Goal: Transaction & Acquisition: Download file/media

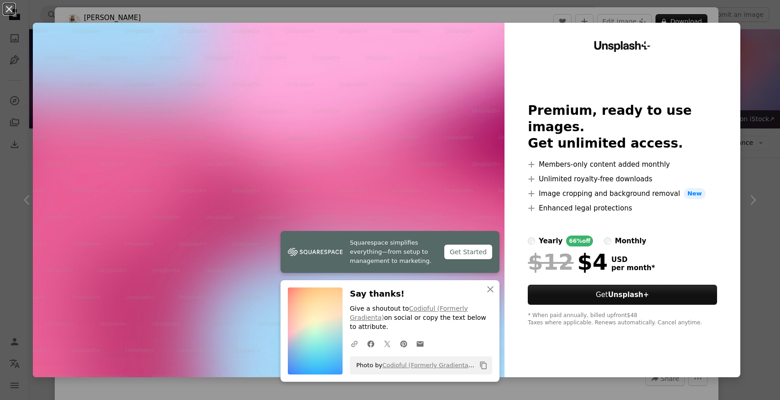
scroll to position [219, 0]
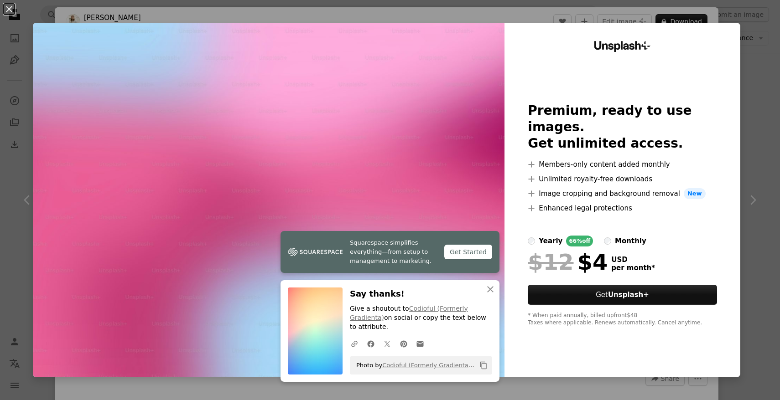
click at [757, 35] on div "An X shape Squarespace simplifies everything—from setup to management to market…" at bounding box center [390, 200] width 780 height 400
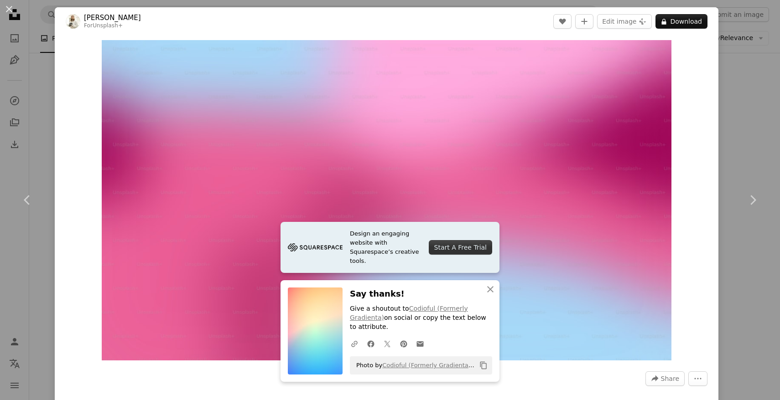
click at [740, 61] on div "An X shape Chevron left Chevron right Design an engaging website with Squarespa…" at bounding box center [390, 200] width 780 height 400
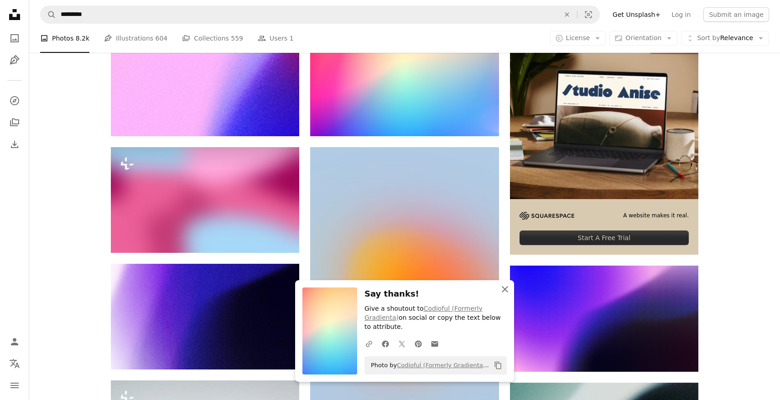
click at [505, 291] on icon "An X shape" at bounding box center [504, 289] width 11 height 11
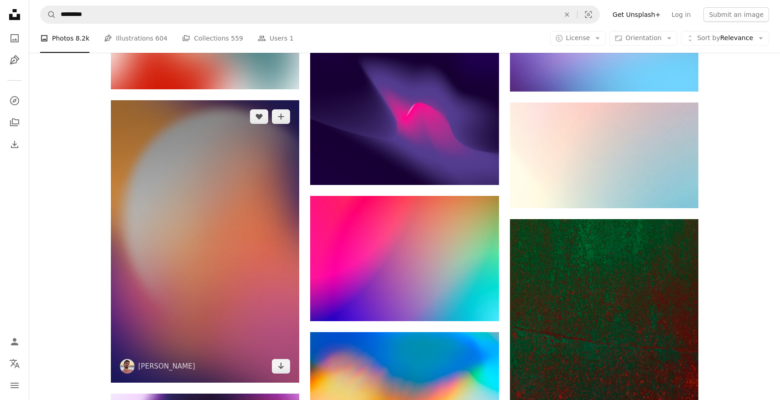
scroll to position [905, 0]
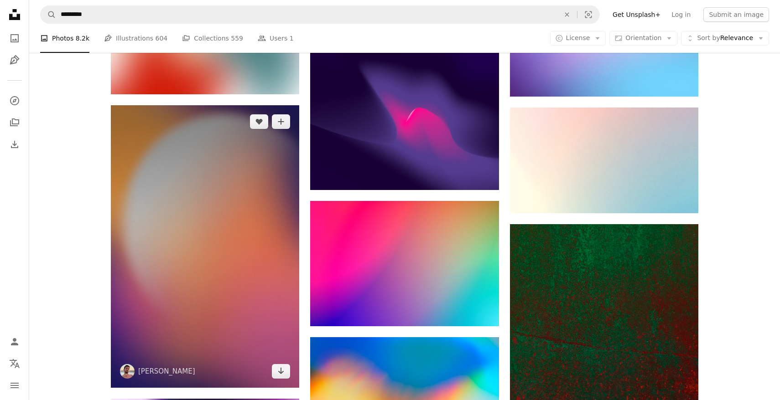
click at [202, 287] on img at bounding box center [205, 246] width 188 height 283
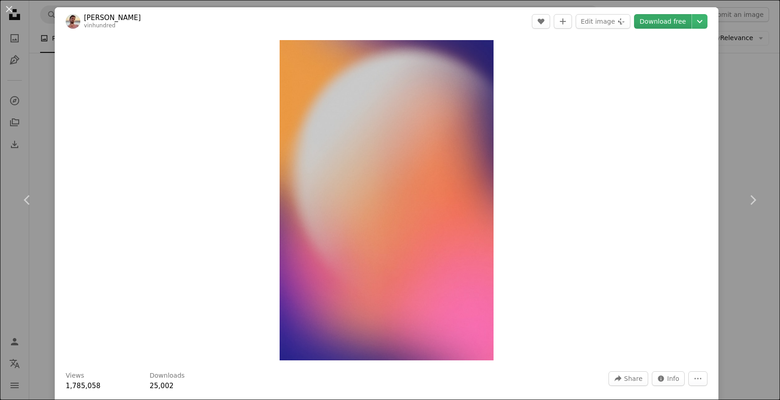
click at [676, 22] on link "Download free" at bounding box center [662, 21] width 57 height 15
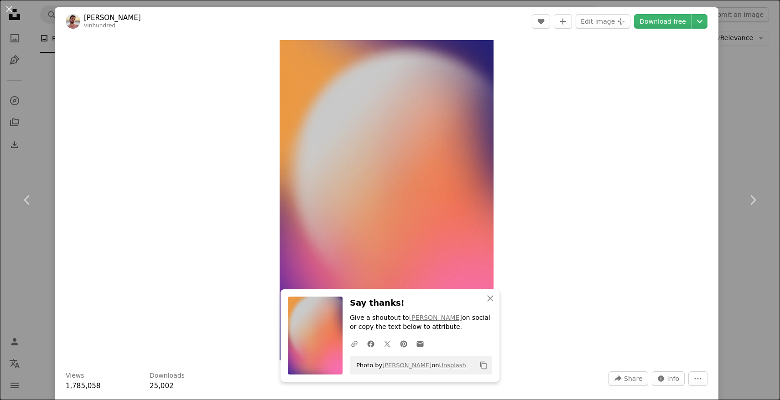
click at [758, 119] on div "An X shape Chevron left Chevron right An X shape Close Say thanks! Give a shout…" at bounding box center [390, 200] width 780 height 400
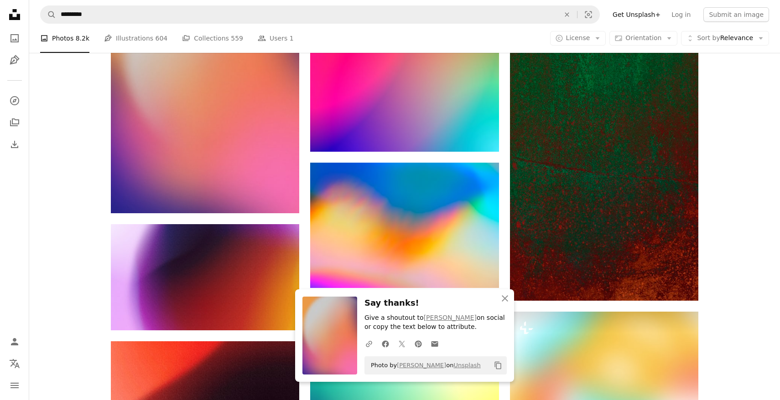
scroll to position [1080, 0]
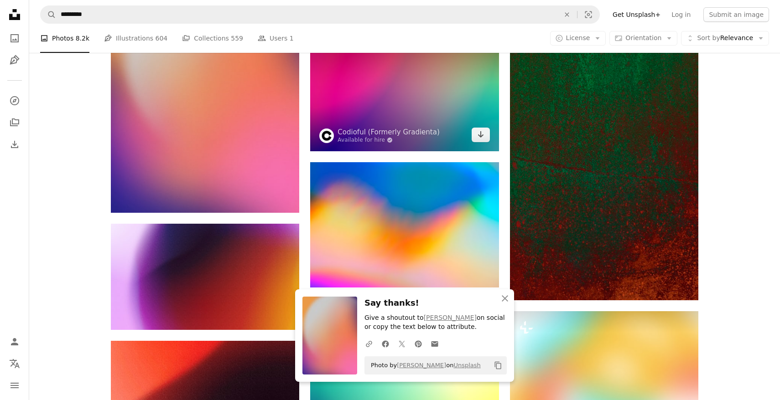
click at [424, 104] on img at bounding box center [404, 88] width 188 height 125
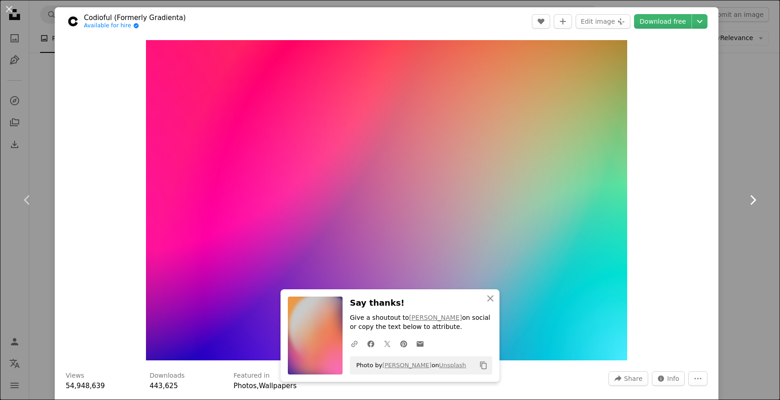
click at [730, 176] on link "Chevron right" at bounding box center [752, 200] width 55 height 88
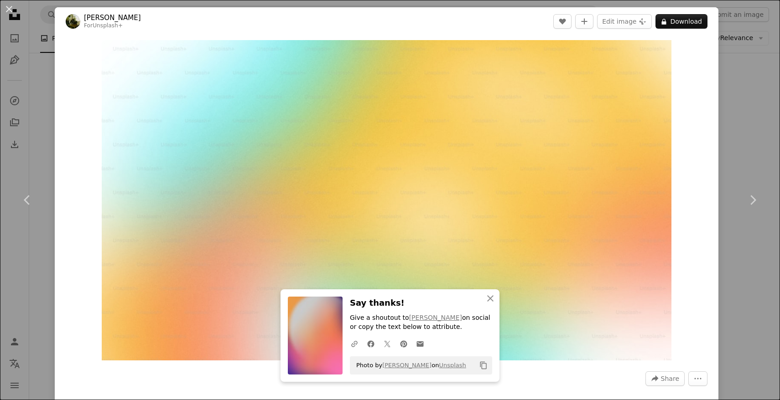
click at [753, 114] on div "An X shape Chevron left Chevron right An X shape Close Say thanks! Give a shout…" at bounding box center [390, 200] width 780 height 400
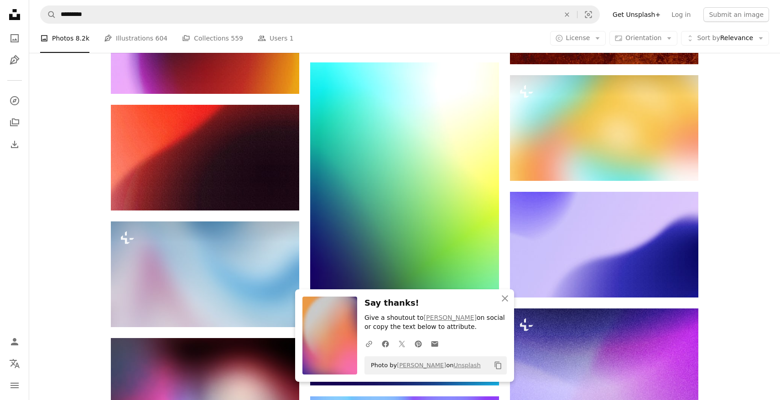
scroll to position [1319, 0]
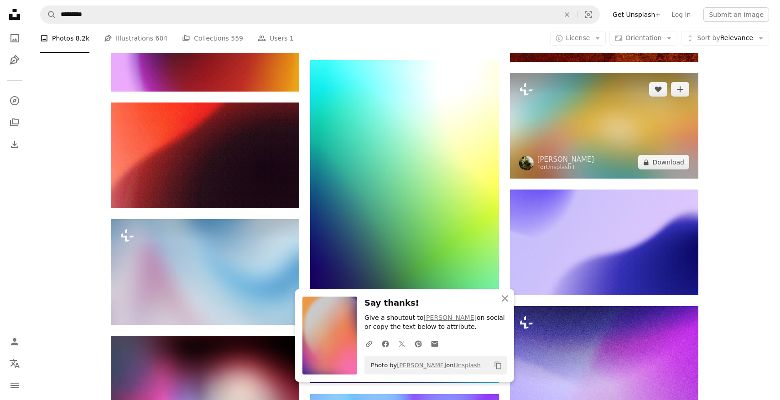
click at [600, 115] on img at bounding box center [604, 126] width 188 height 106
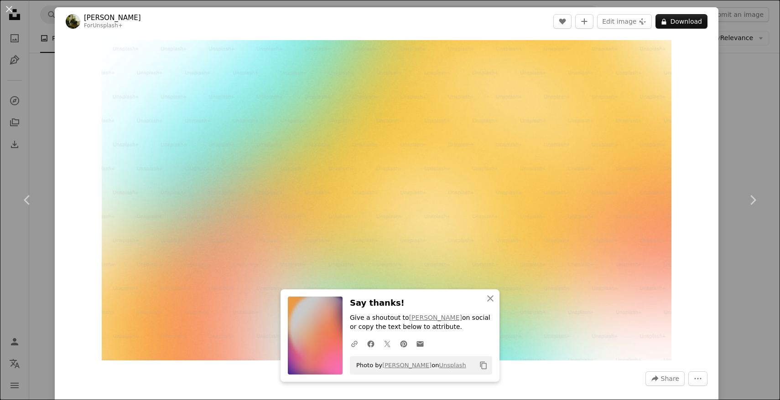
click at [743, 127] on div "An X shape Chevron left Chevron right An X shape Close Say thanks! Give a shout…" at bounding box center [390, 200] width 780 height 400
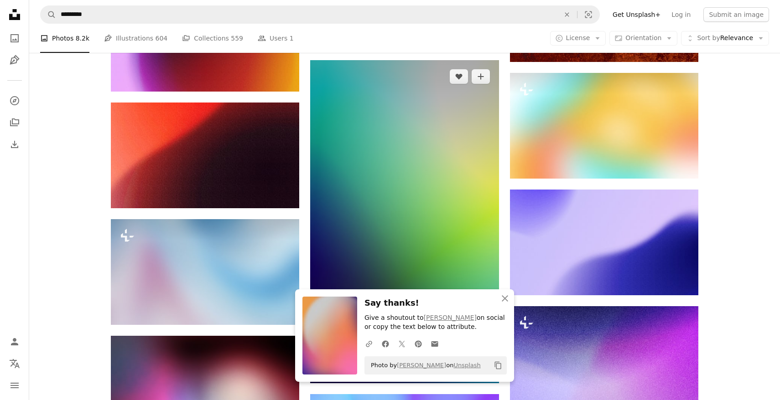
click at [408, 217] on img at bounding box center [404, 221] width 188 height 323
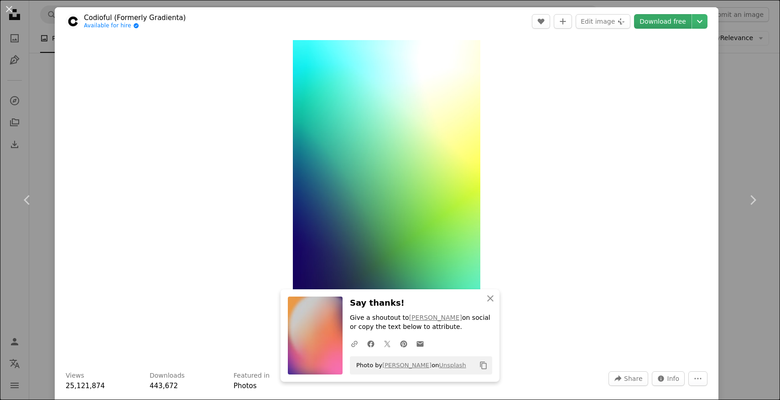
click at [657, 25] on link "Download free" at bounding box center [662, 21] width 57 height 15
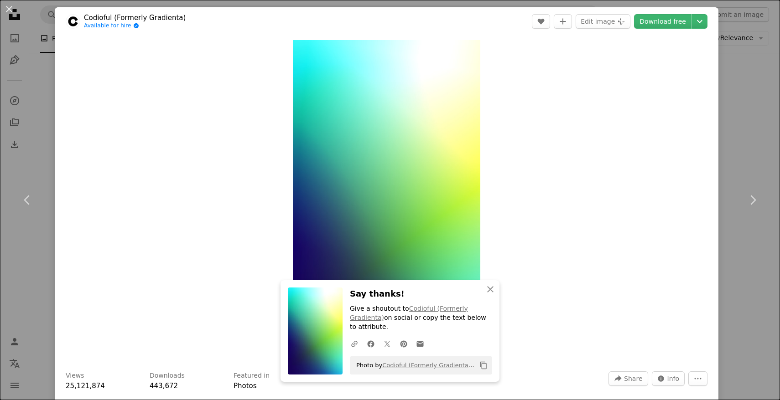
click at [759, 129] on div "An X shape Chevron left Chevron right An X shape Close Say thanks! Give a shout…" at bounding box center [390, 200] width 780 height 400
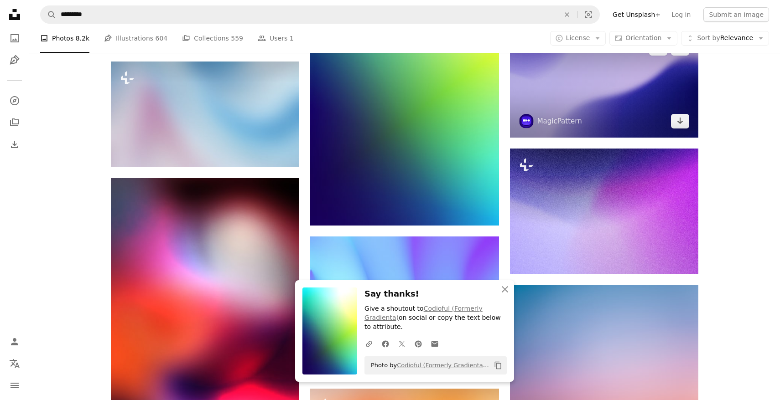
scroll to position [1507, 0]
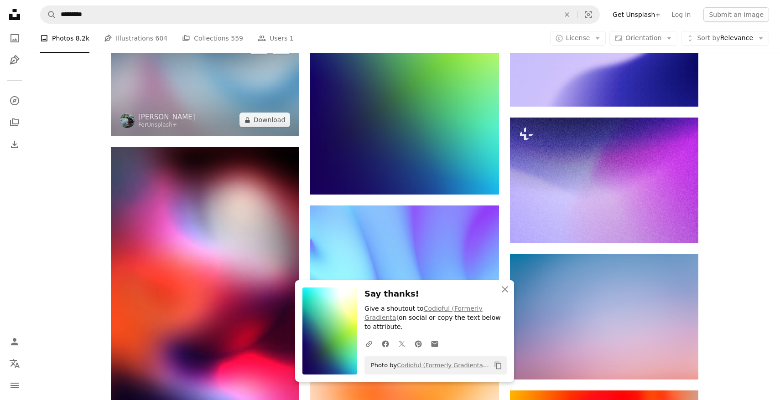
click at [206, 114] on img at bounding box center [205, 84] width 188 height 106
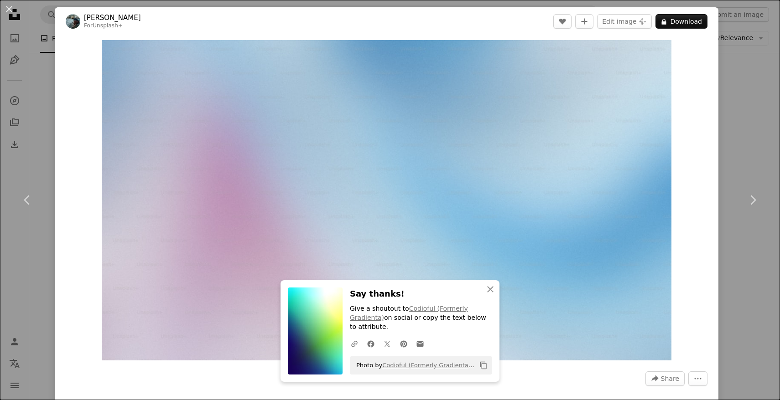
click at [742, 154] on div "An X shape Chevron left Chevron right An X shape Close Say thanks! Give a shout…" at bounding box center [390, 200] width 780 height 400
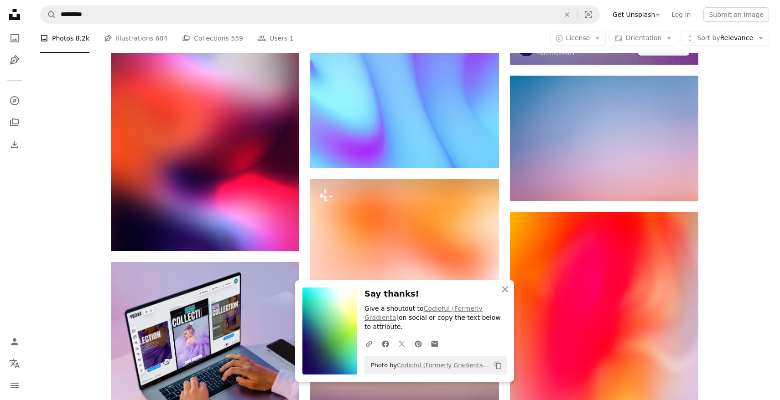
scroll to position [1698, 0]
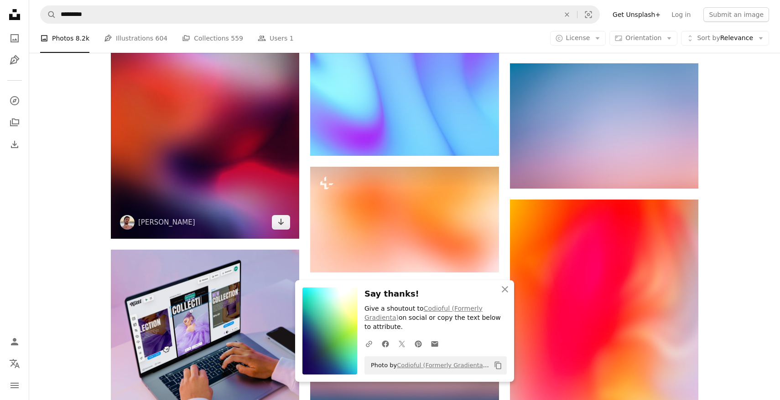
click at [238, 182] on img at bounding box center [205, 97] width 188 height 283
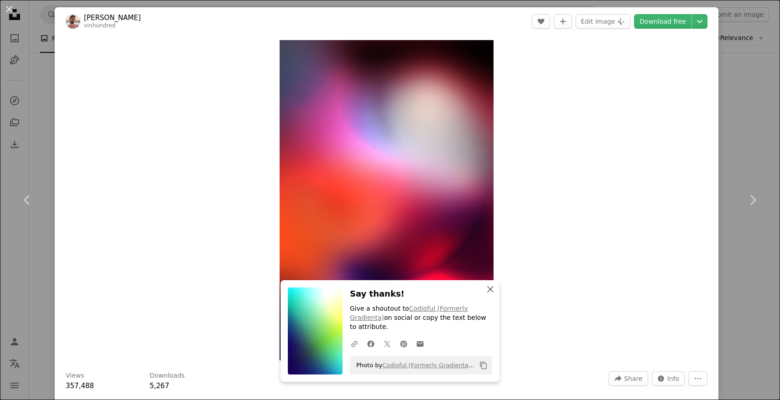
click at [490, 291] on icon "An X shape" at bounding box center [490, 289] width 11 height 11
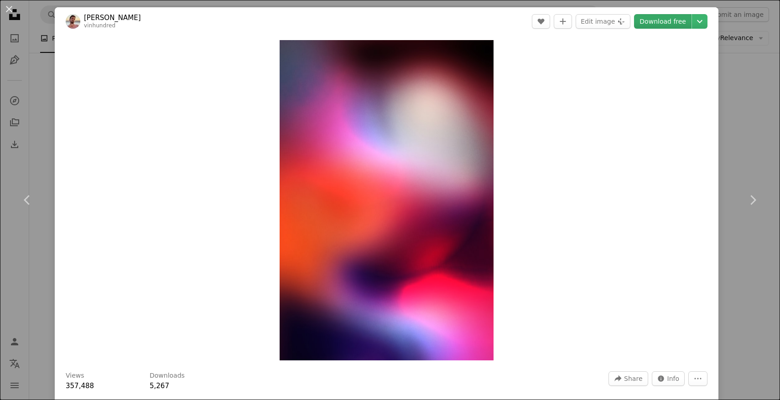
click at [672, 25] on link "Download free" at bounding box center [662, 21] width 57 height 15
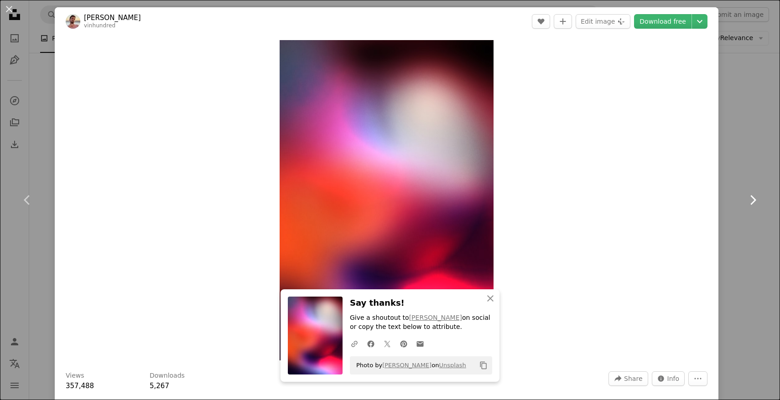
click at [755, 194] on icon "Chevron right" at bounding box center [752, 200] width 15 height 15
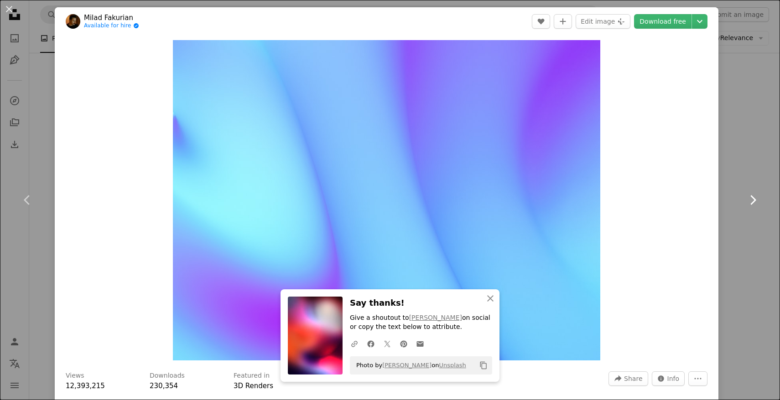
click at [755, 194] on icon "Chevron right" at bounding box center [752, 200] width 15 height 15
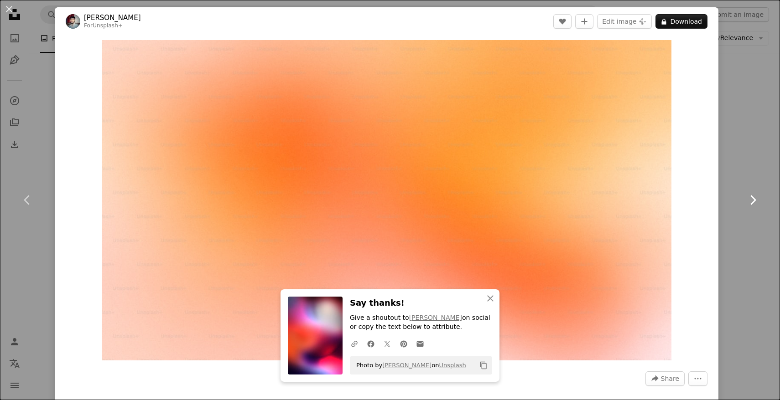
click at [755, 194] on icon "Chevron right" at bounding box center [752, 200] width 15 height 15
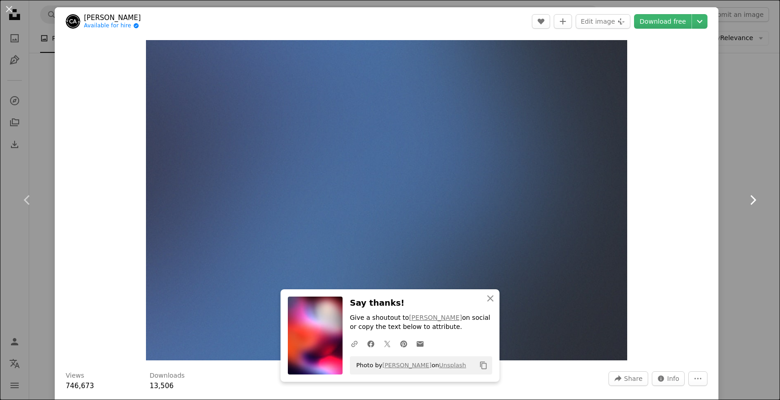
click at [755, 194] on icon "Chevron right" at bounding box center [752, 200] width 15 height 15
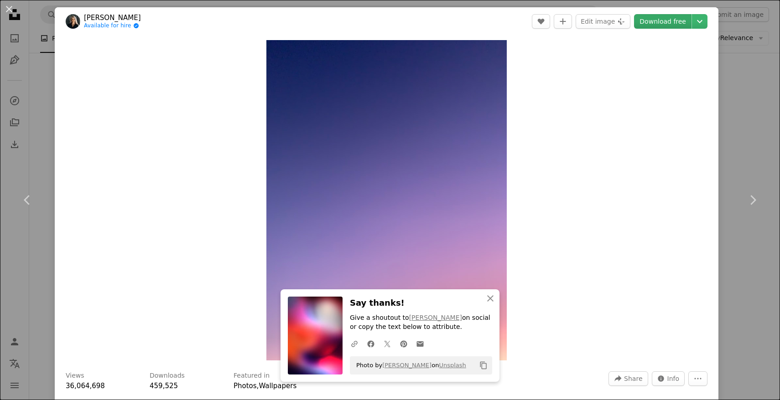
click at [679, 21] on link "Download free" at bounding box center [662, 21] width 57 height 15
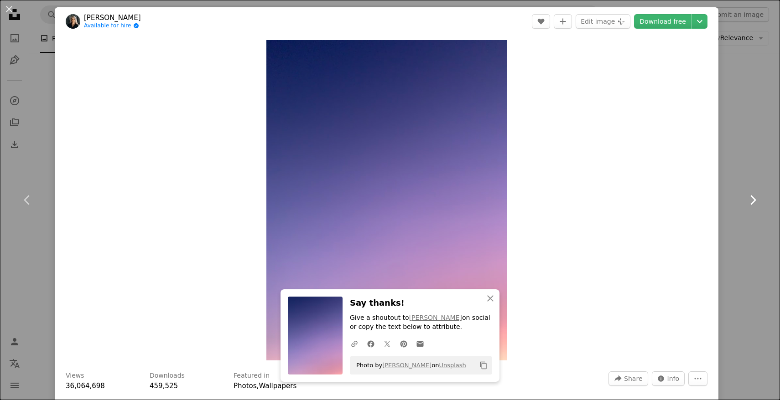
click at [751, 200] on icon "Chevron right" at bounding box center [752, 200] width 15 height 15
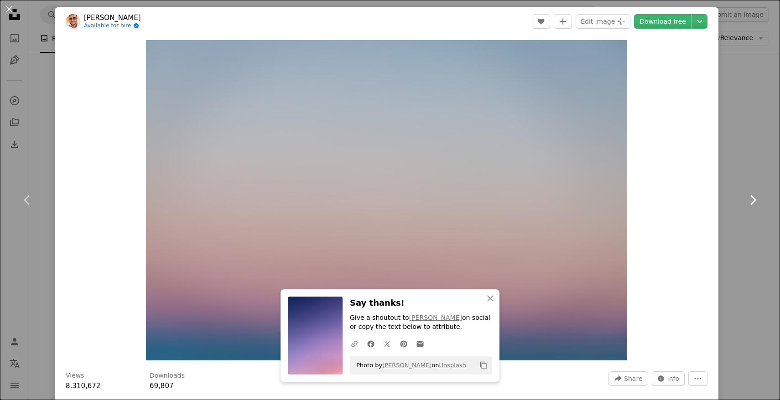
click at [751, 200] on icon "Chevron right" at bounding box center [752, 200] width 15 height 15
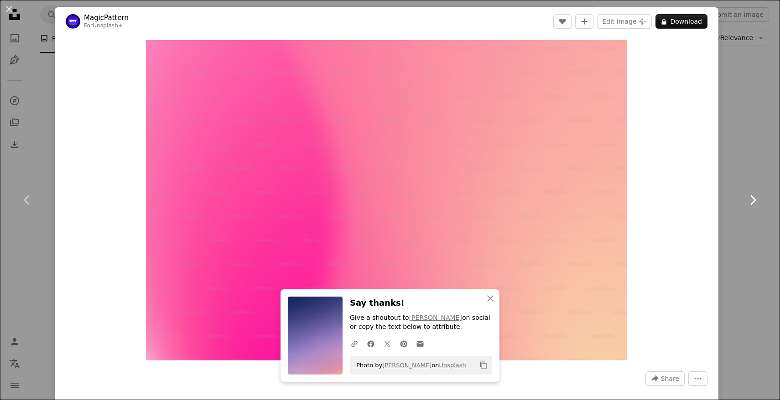
click at [751, 194] on icon "Chevron right" at bounding box center [752, 200] width 15 height 15
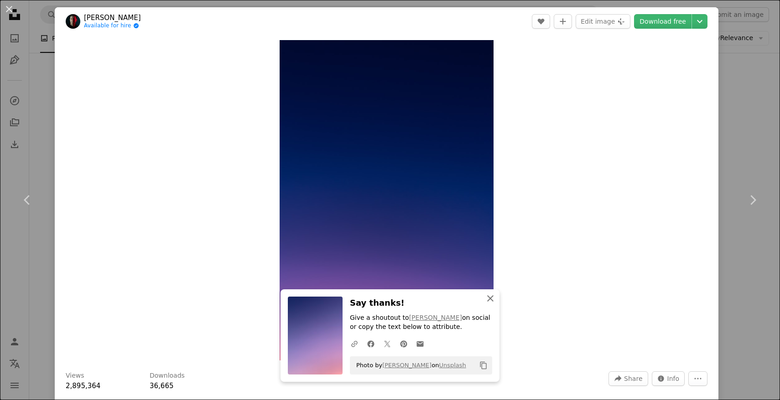
click at [489, 298] on icon "button" at bounding box center [490, 298] width 6 height 6
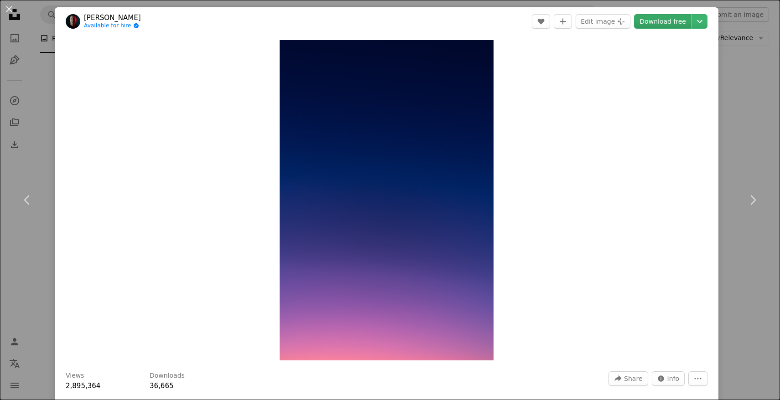
click at [662, 26] on link "Download free" at bounding box center [662, 21] width 57 height 15
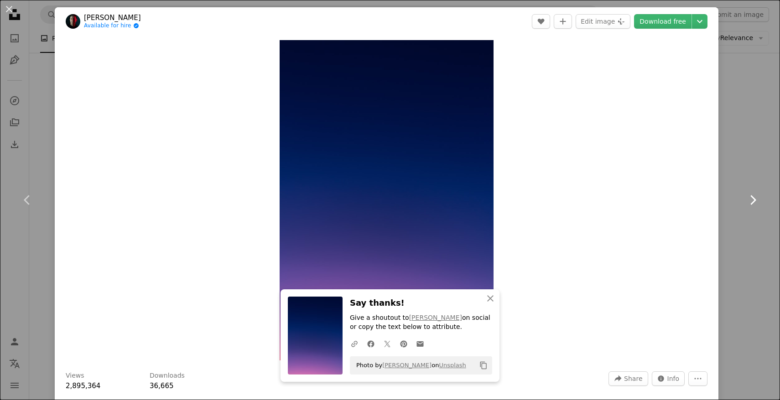
click at [756, 200] on icon at bounding box center [753, 200] width 6 height 10
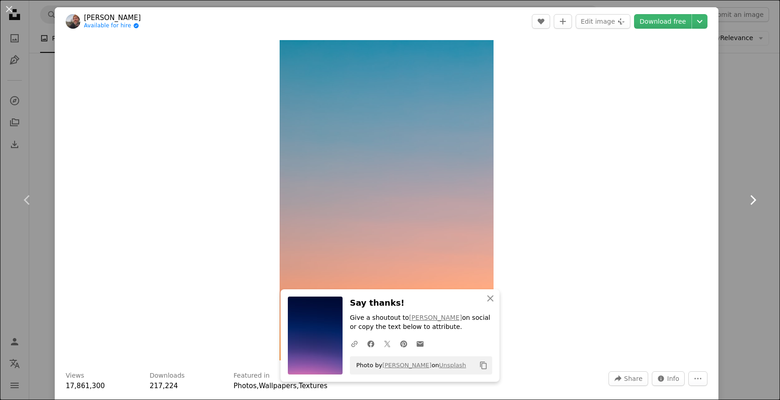
click at [756, 200] on icon at bounding box center [753, 200] width 6 height 10
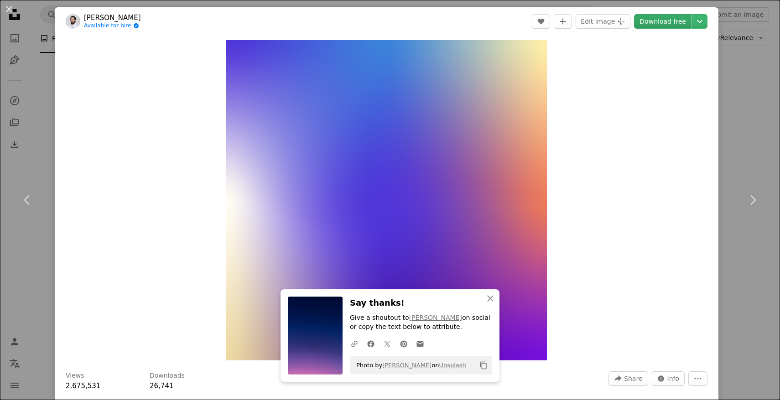
click at [668, 21] on link "Download free" at bounding box center [662, 21] width 57 height 15
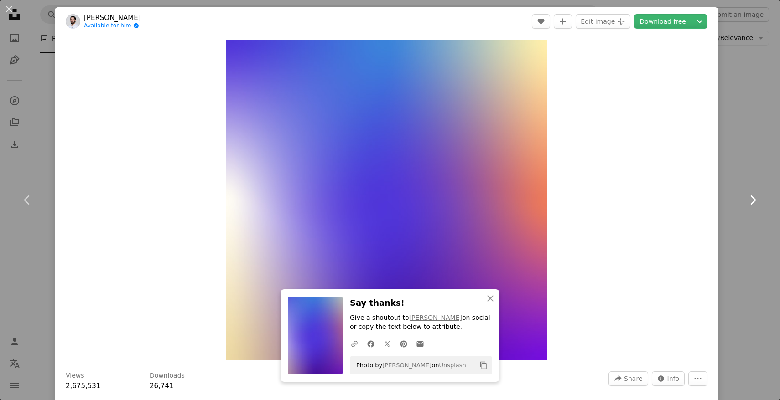
click at [758, 199] on icon "Chevron right" at bounding box center [752, 200] width 15 height 15
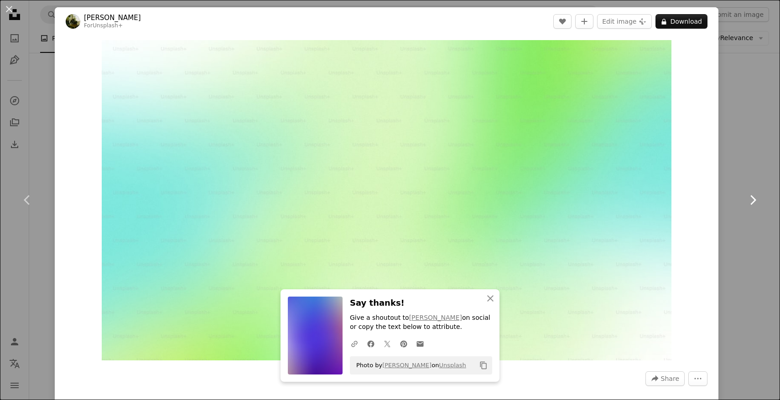
click at [758, 199] on icon "Chevron right" at bounding box center [752, 200] width 15 height 15
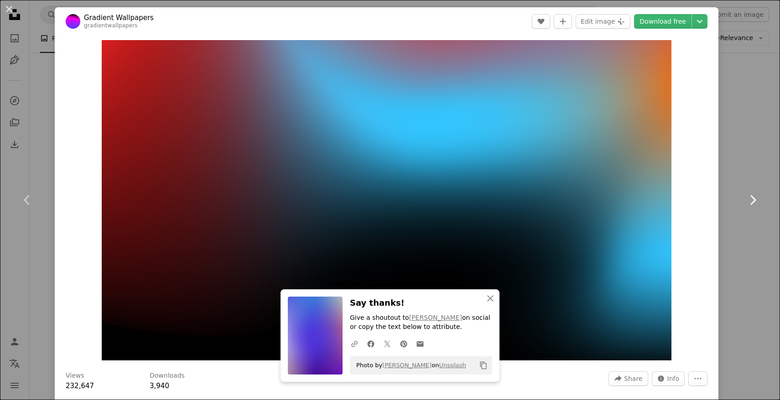
click at [758, 199] on icon "Chevron right" at bounding box center [752, 200] width 15 height 15
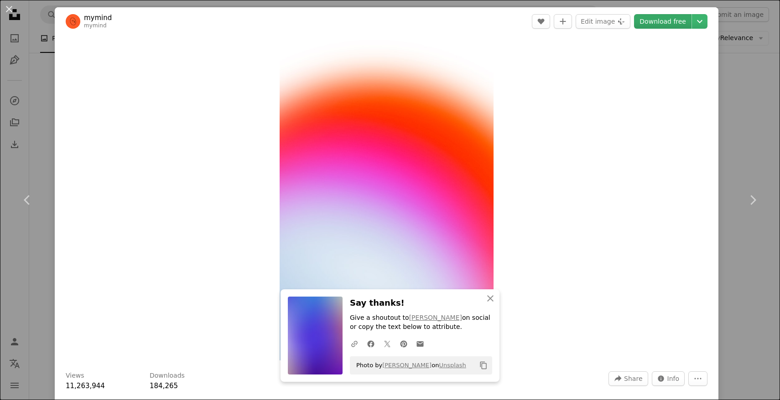
click at [675, 23] on link "Download free" at bounding box center [662, 21] width 57 height 15
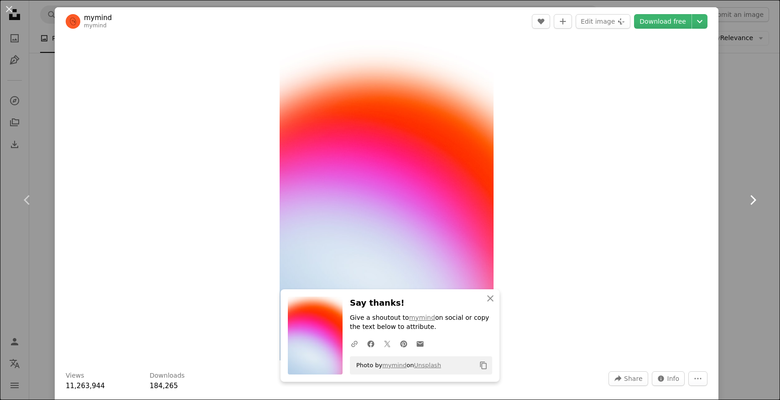
click at [751, 197] on icon at bounding box center [753, 200] width 6 height 10
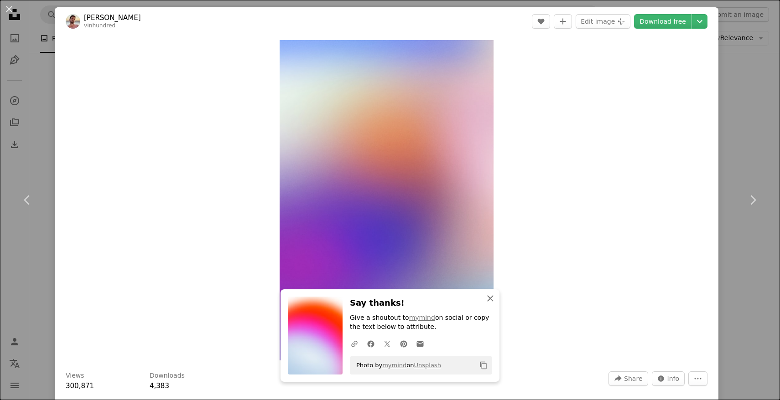
click at [489, 301] on icon "An X shape" at bounding box center [490, 298] width 11 height 11
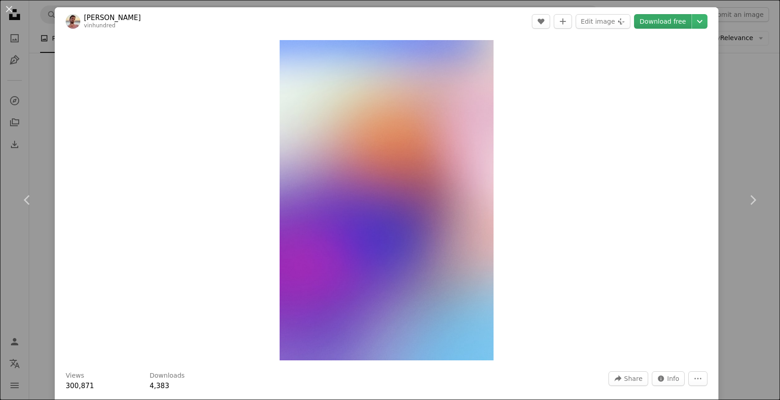
click at [681, 25] on link "Download free" at bounding box center [662, 21] width 57 height 15
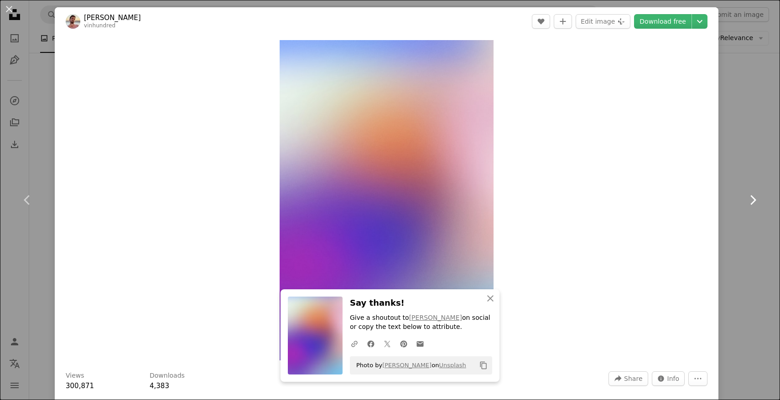
click at [757, 198] on icon "Chevron right" at bounding box center [752, 200] width 15 height 15
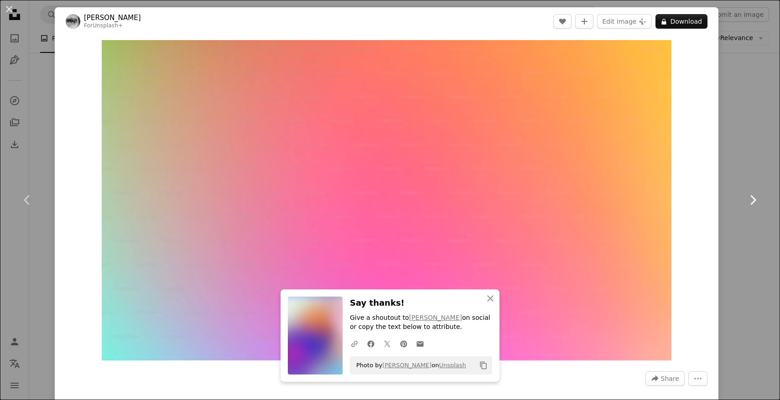
click at [757, 198] on icon "Chevron right" at bounding box center [752, 200] width 15 height 15
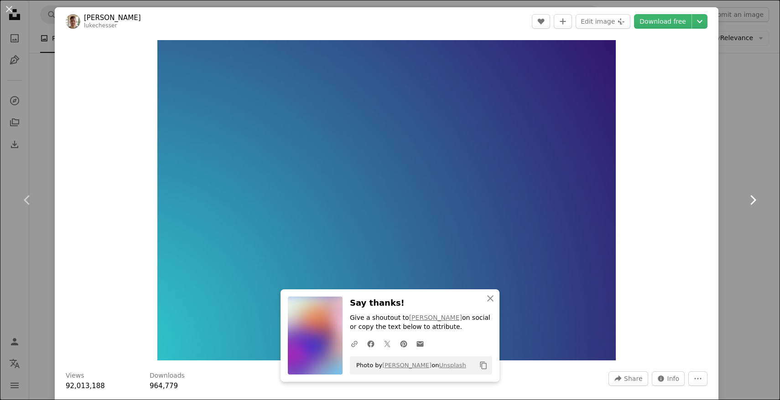
click at [757, 198] on icon "Chevron right" at bounding box center [752, 200] width 15 height 15
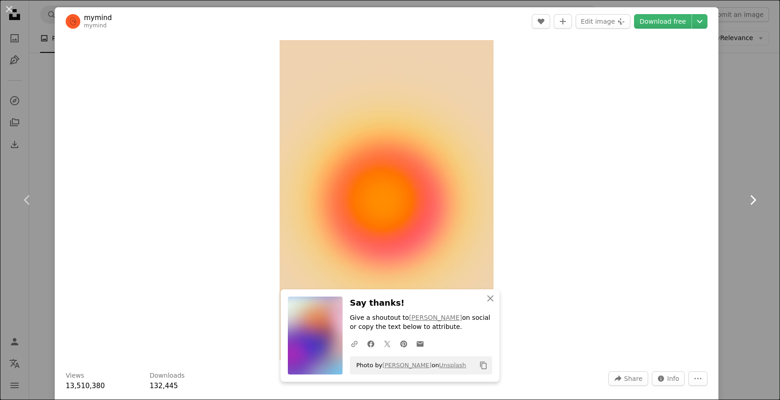
click at [757, 198] on icon "Chevron right" at bounding box center [752, 200] width 15 height 15
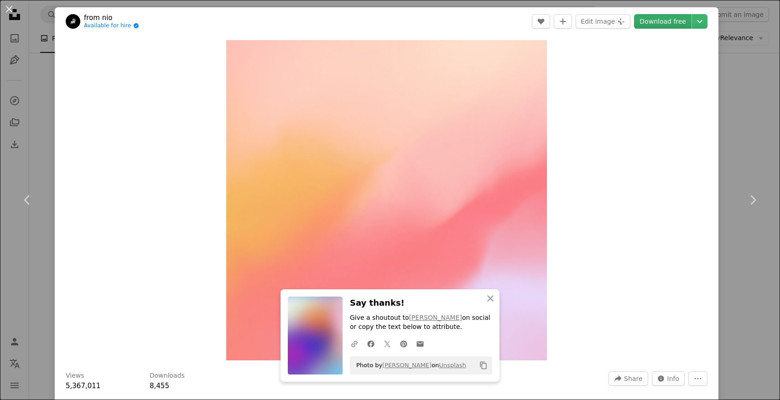
click at [673, 21] on link "Download free" at bounding box center [662, 21] width 57 height 15
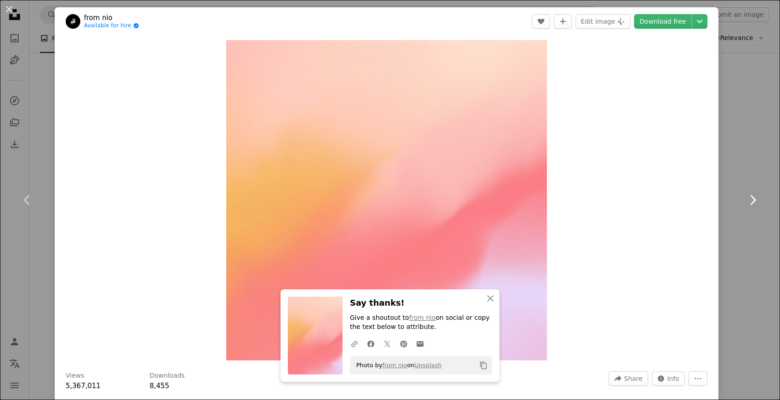
click at [758, 200] on icon "Chevron right" at bounding box center [752, 200] width 15 height 15
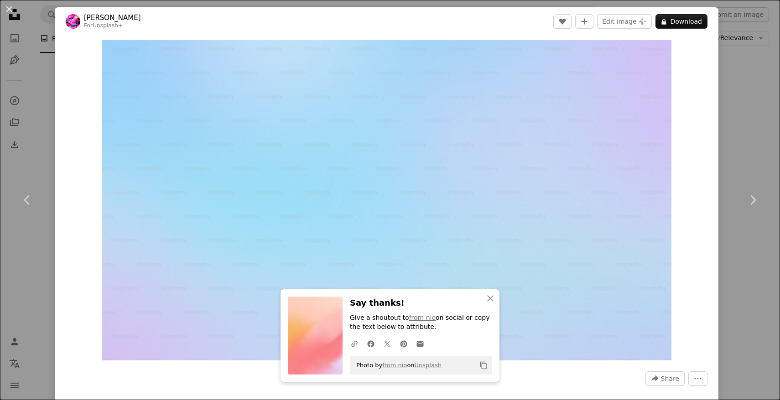
click at [756, 99] on div "An X shape Chevron left Chevron right An X shape Close Say thanks! Give a shout…" at bounding box center [390, 200] width 780 height 400
